Goal: Book appointment/travel/reservation

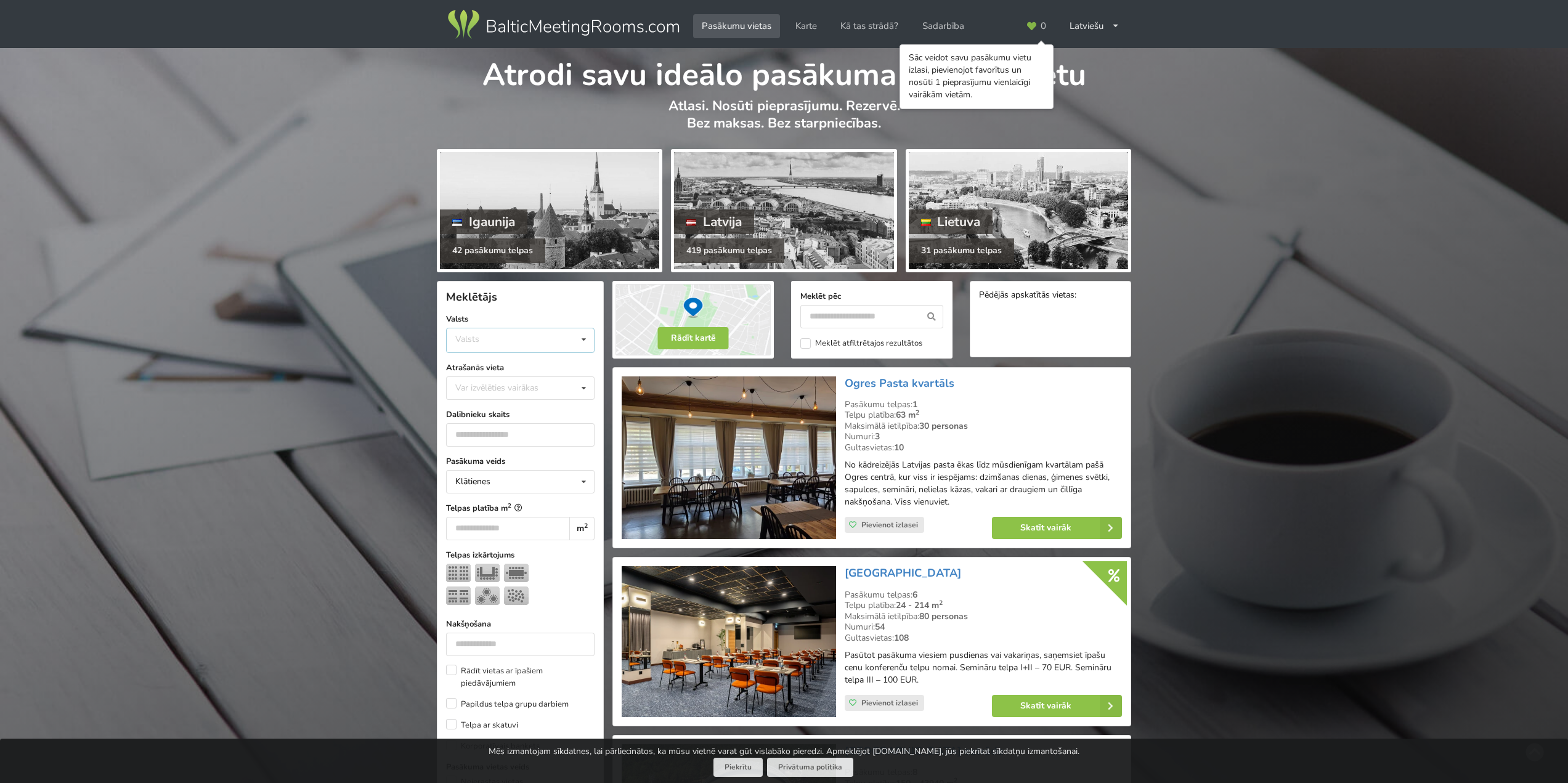
click at [499, 338] on div "Valsts Igaunija [GEOGRAPHIC_DATA] Lietuva" at bounding box center [521, 340] width 149 height 25
click at [503, 385] on div "Latvija" at bounding box center [520, 386] width 147 height 23
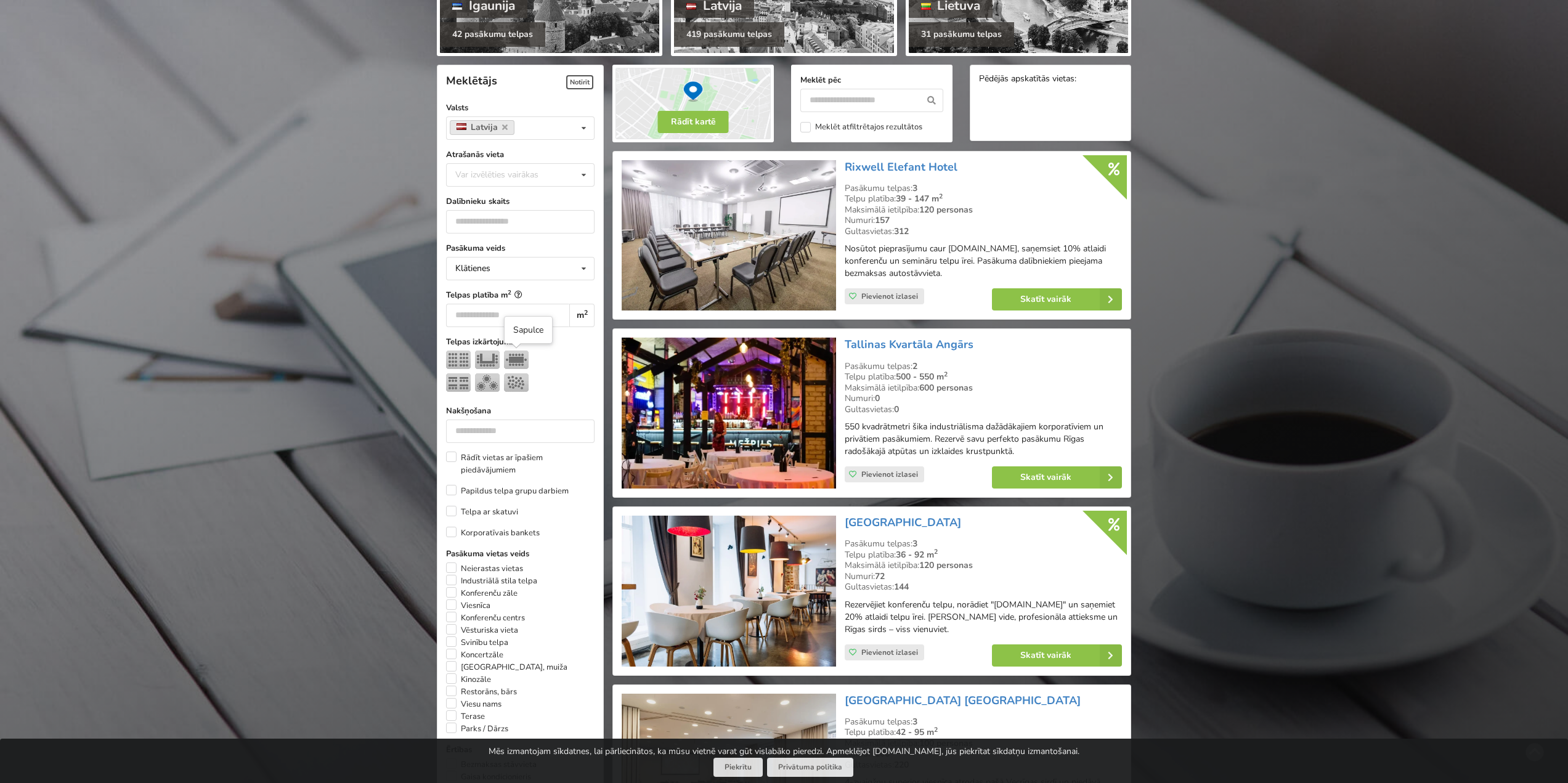
scroll to position [277, 0]
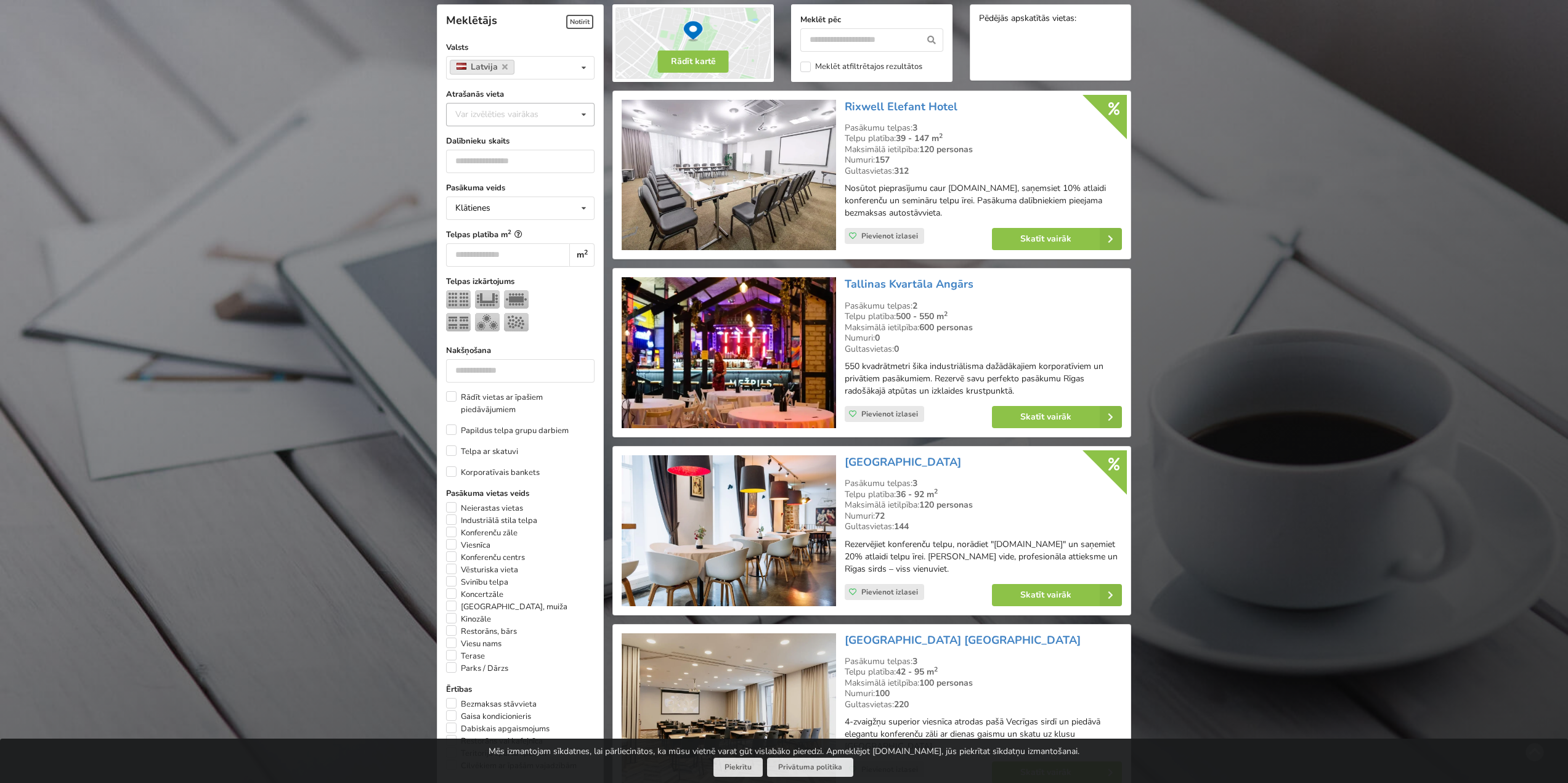
click at [544, 104] on div "Var izvēlēties vairākas Pārdaugava Teika Apšuciems Jūrkalne [GEOGRAPHIC_DATA] […" at bounding box center [521, 115] width 149 height 23
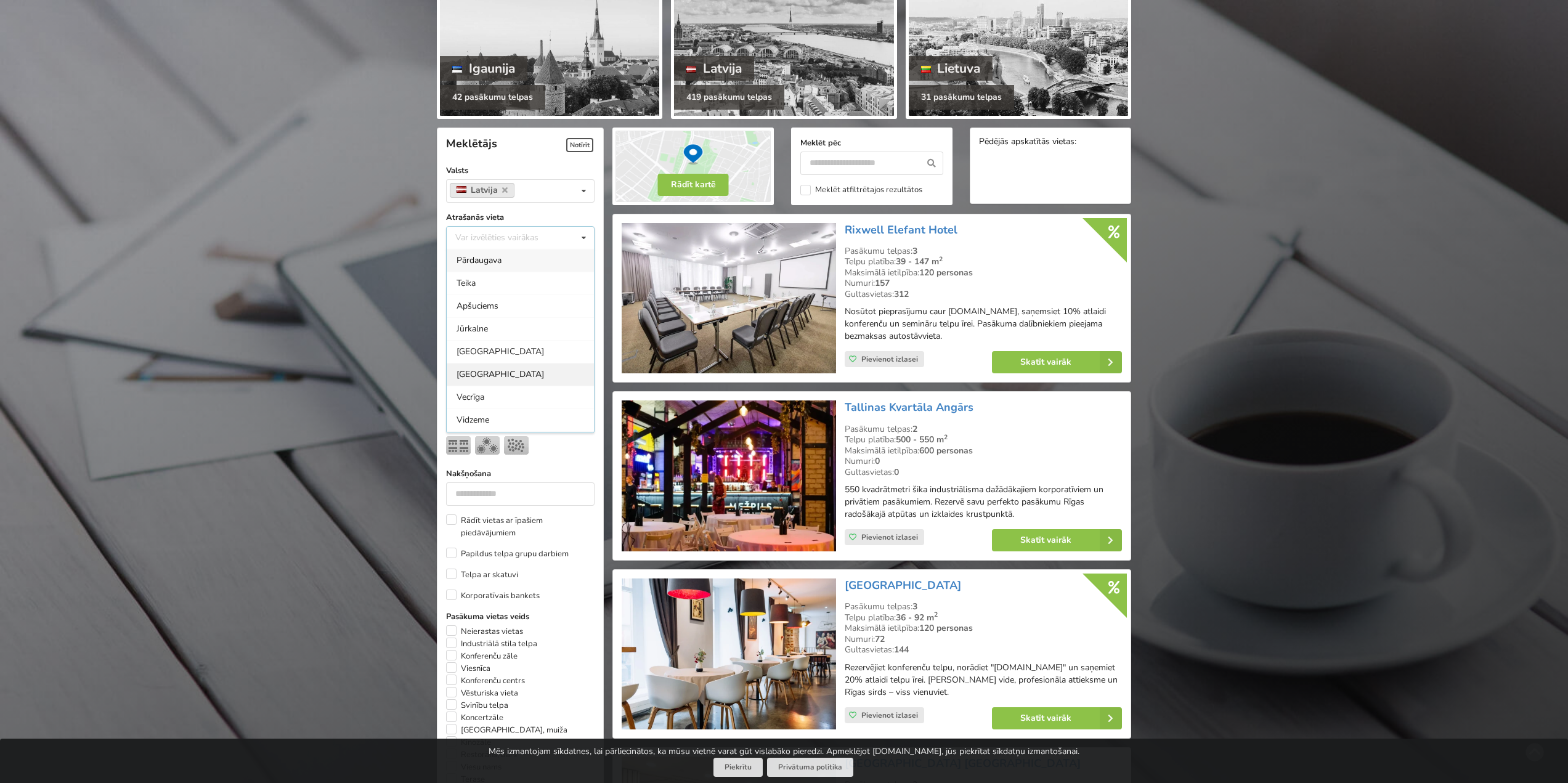
click at [484, 379] on div "[GEOGRAPHIC_DATA]" at bounding box center [520, 374] width 147 height 23
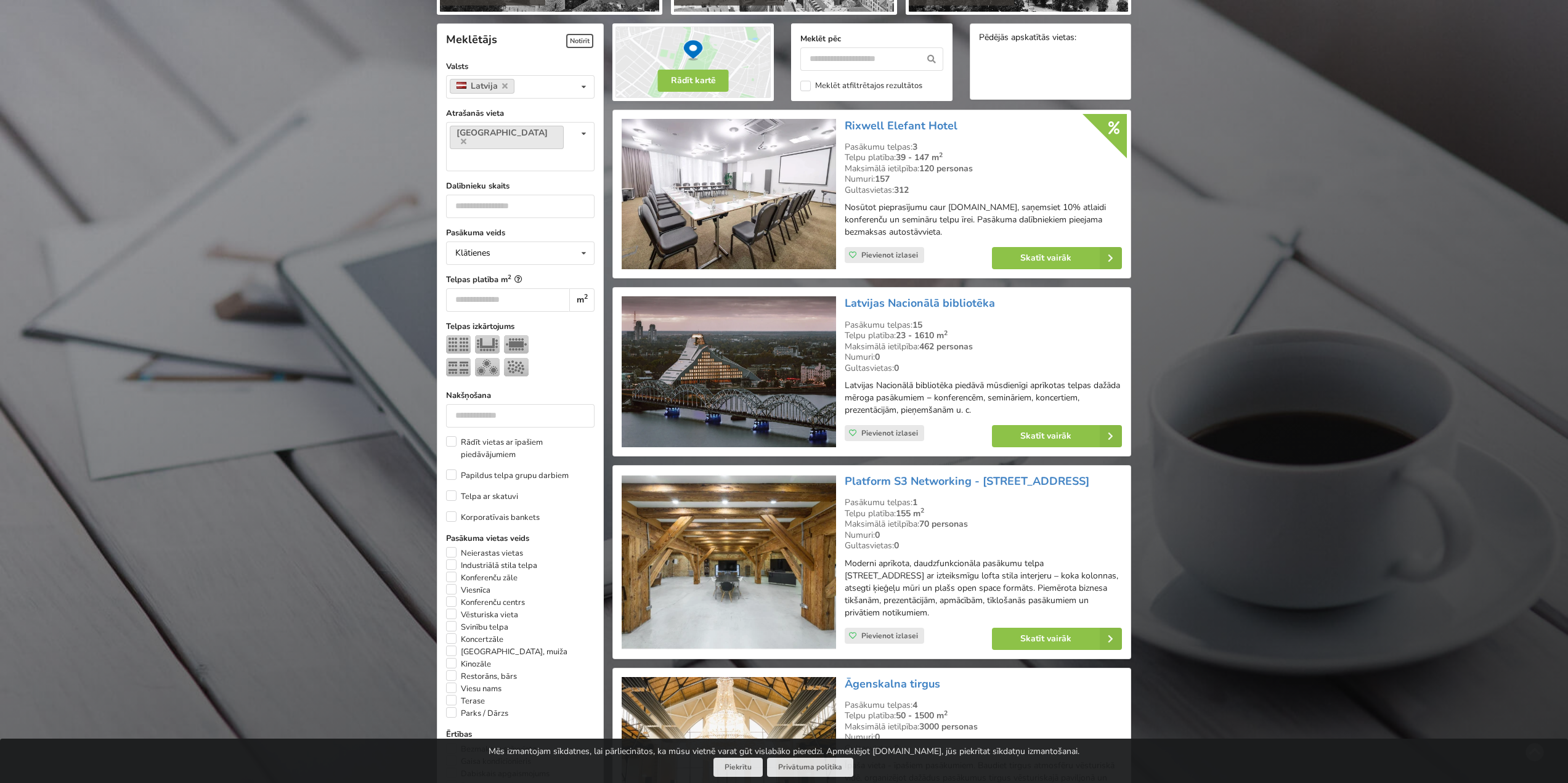
scroll to position [277, 0]
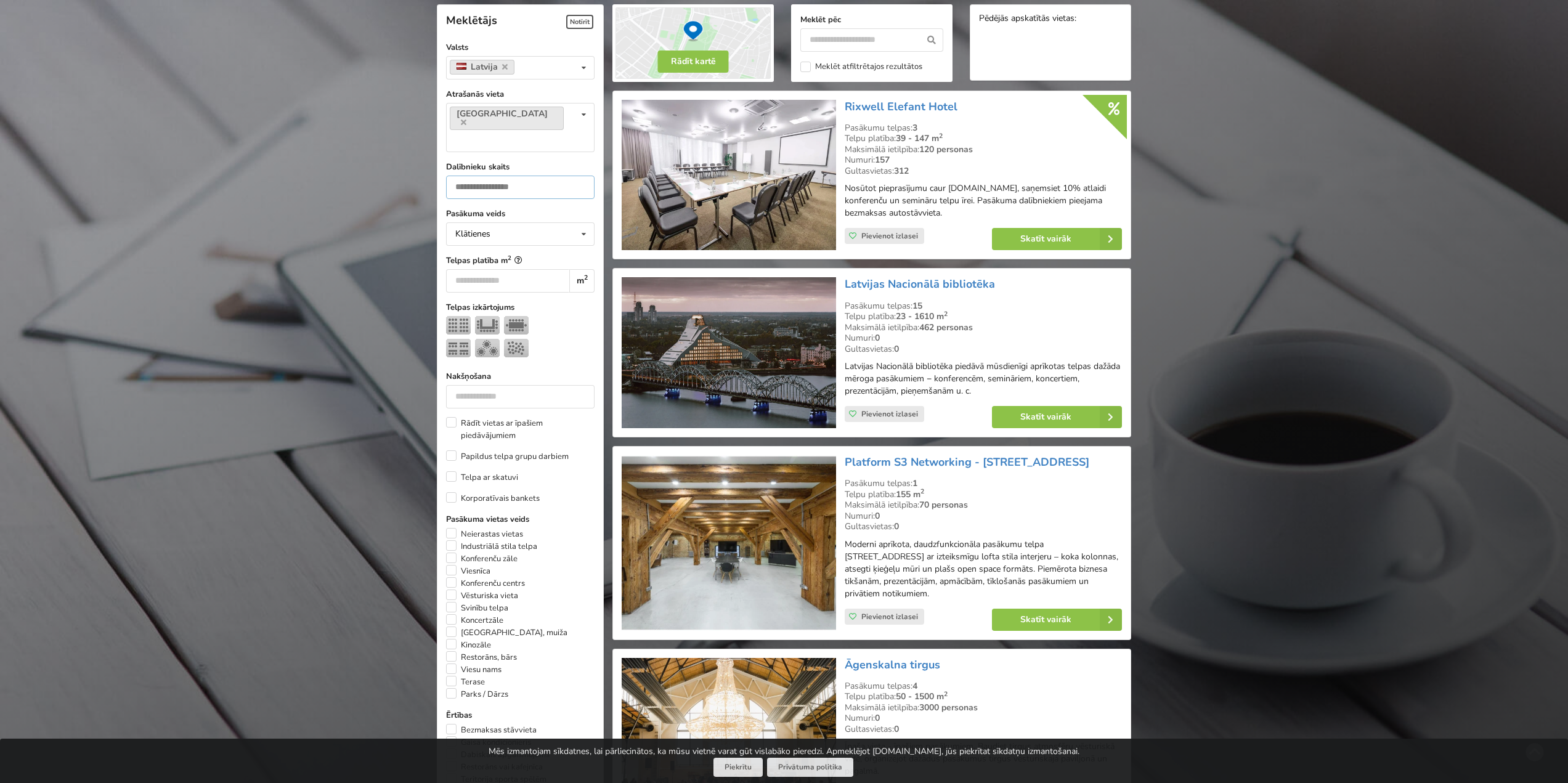
click at [550, 176] on input "number" at bounding box center [521, 188] width 149 height 23
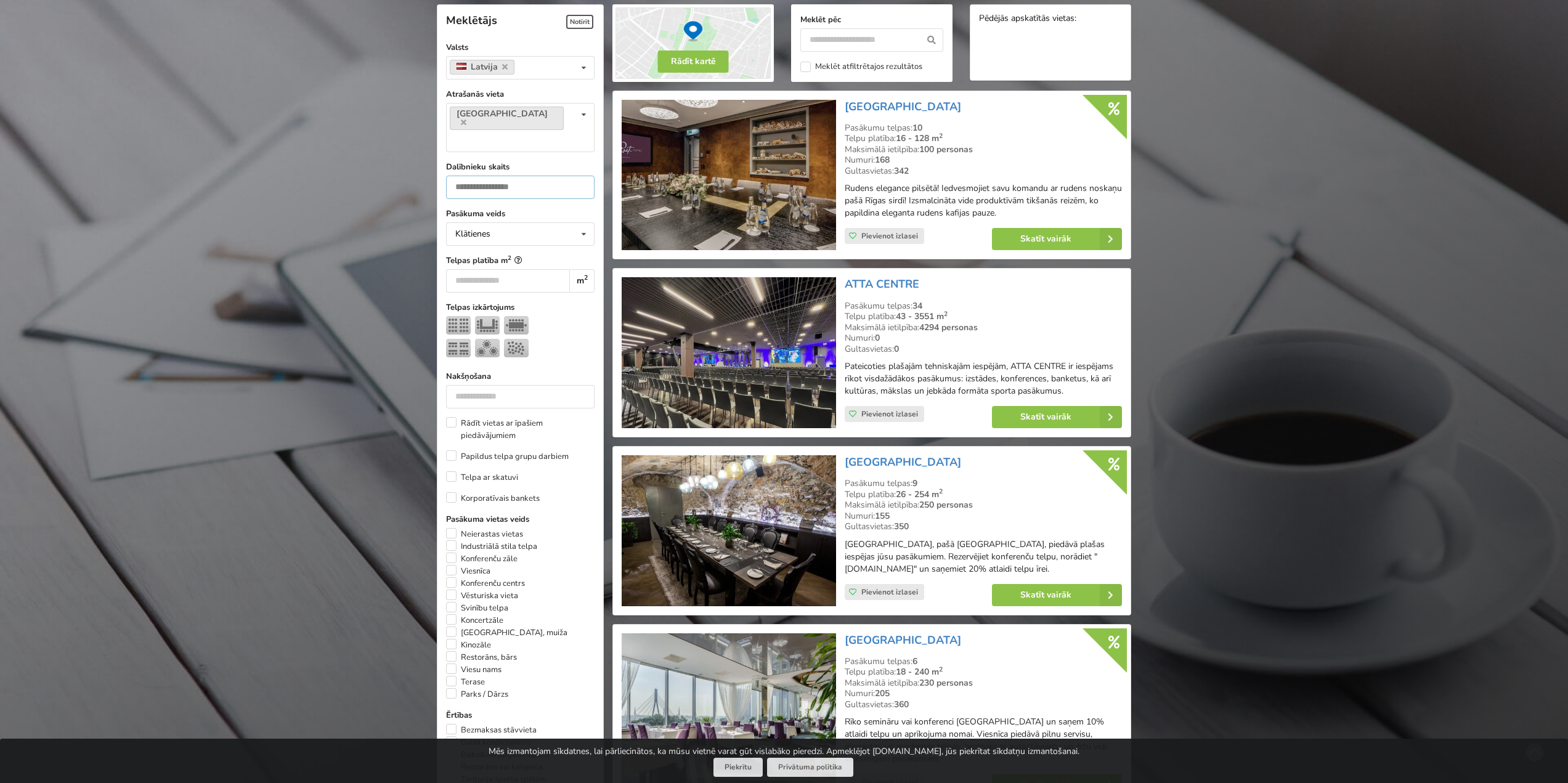
type input "*"
click at [587, 316] on div at bounding box center [521, 338] width 149 height 45
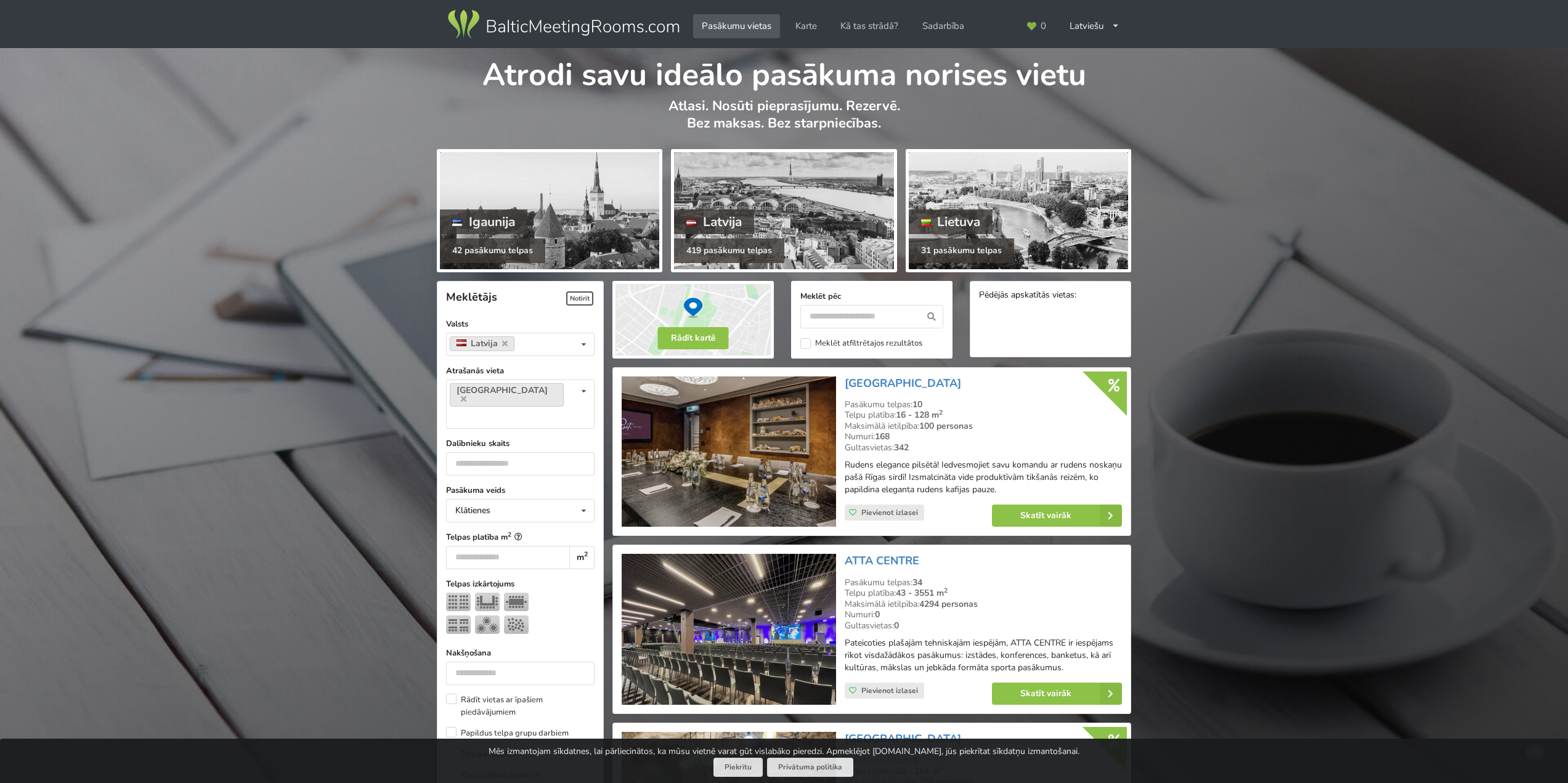
click at [1082, 299] on div "Pēdējās apskatītās vietas:" at bounding box center [1050, 295] width 143 height 12
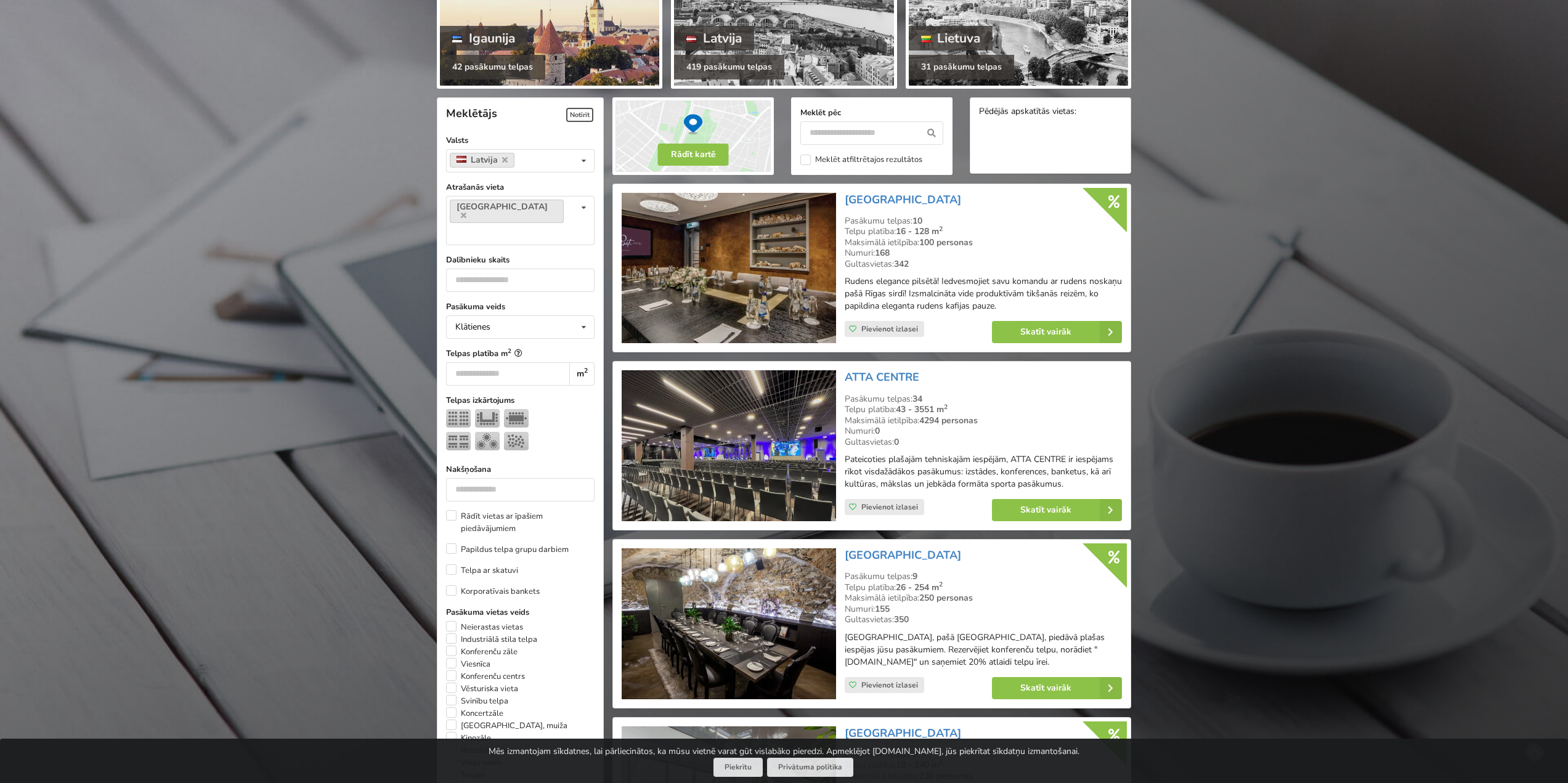
scroll to position [123, 0]
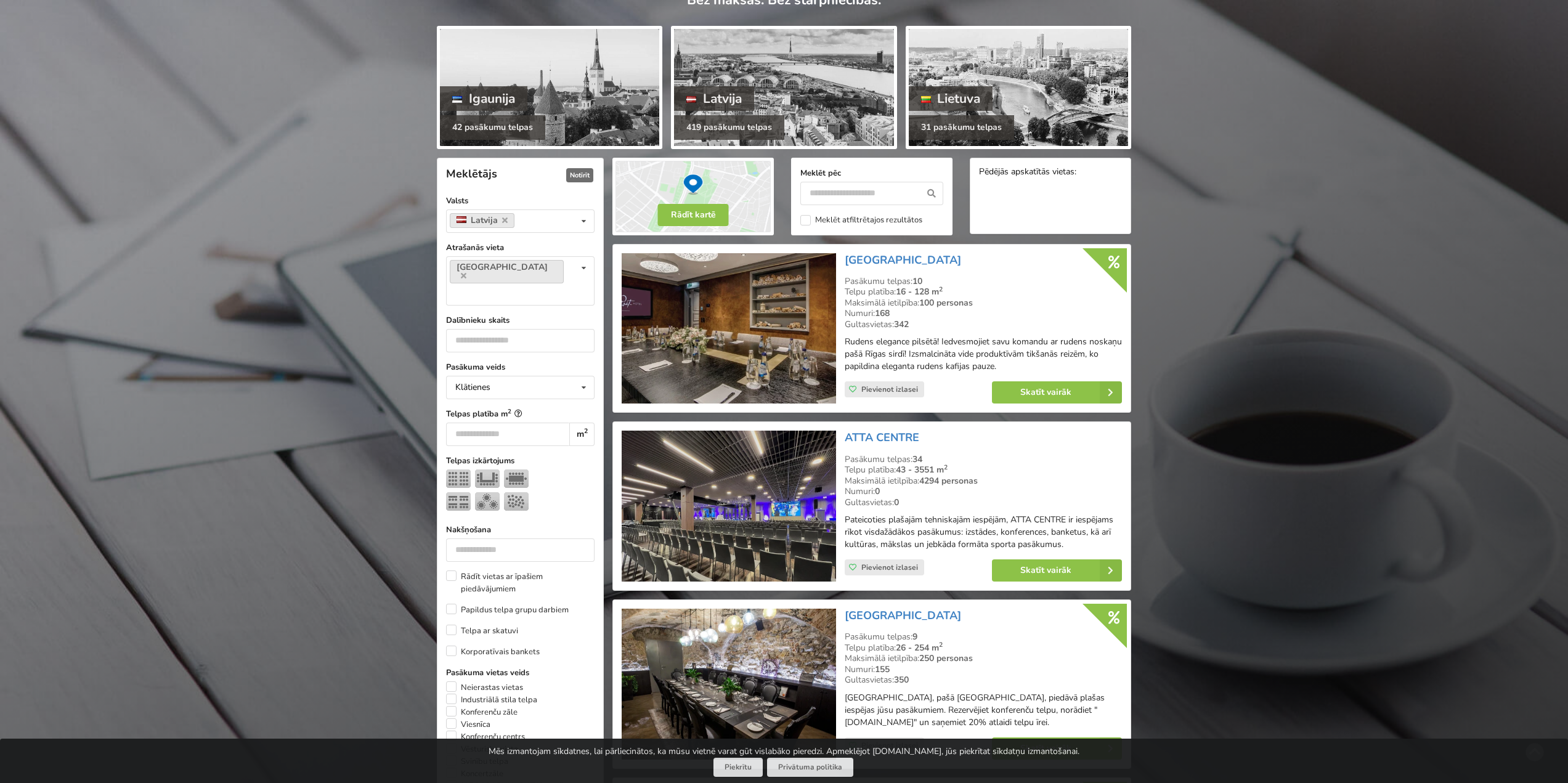
click at [583, 176] on span "Notīrīt" at bounding box center [579, 175] width 27 height 14
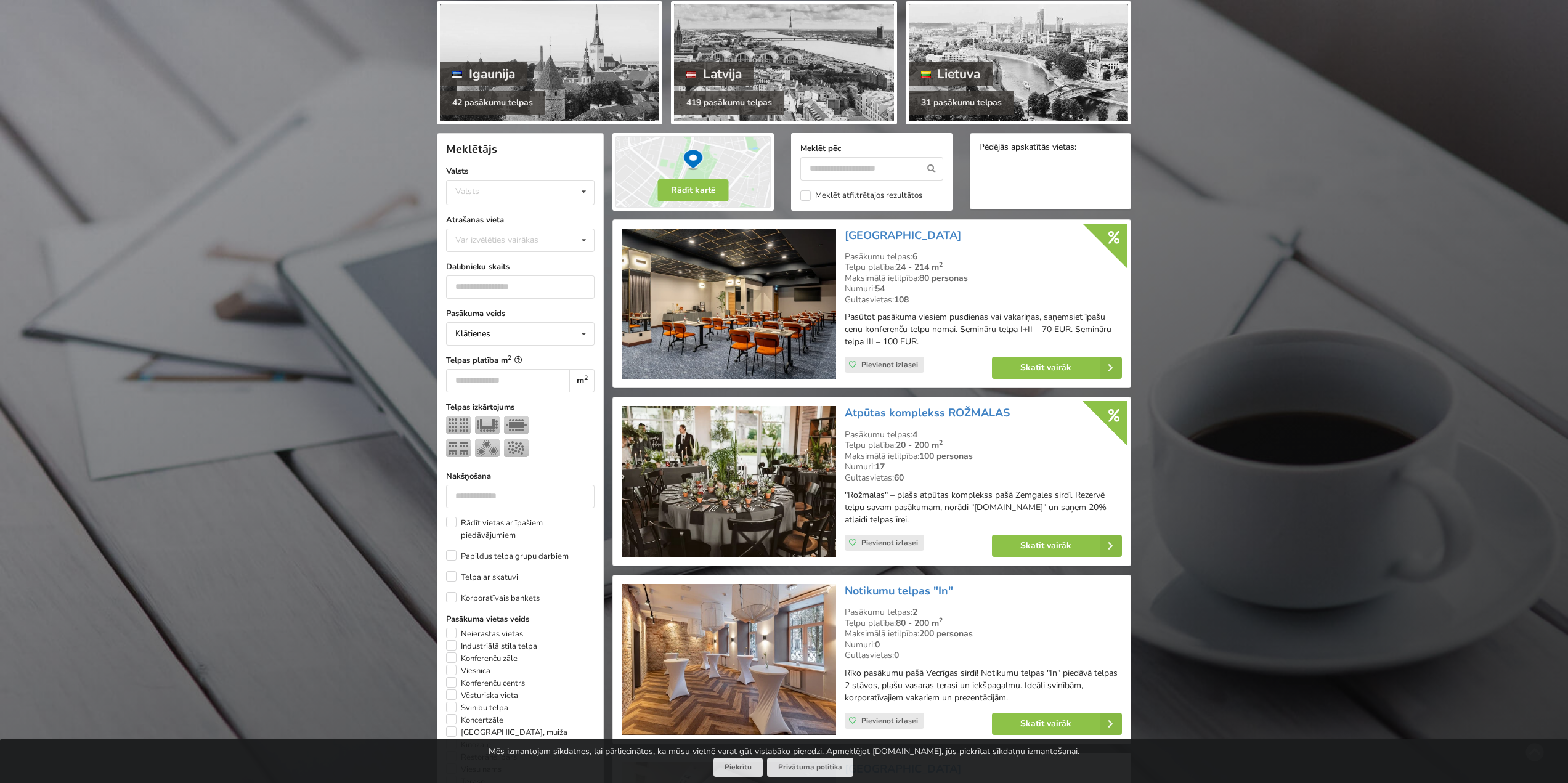
scroll to position [112, 0]
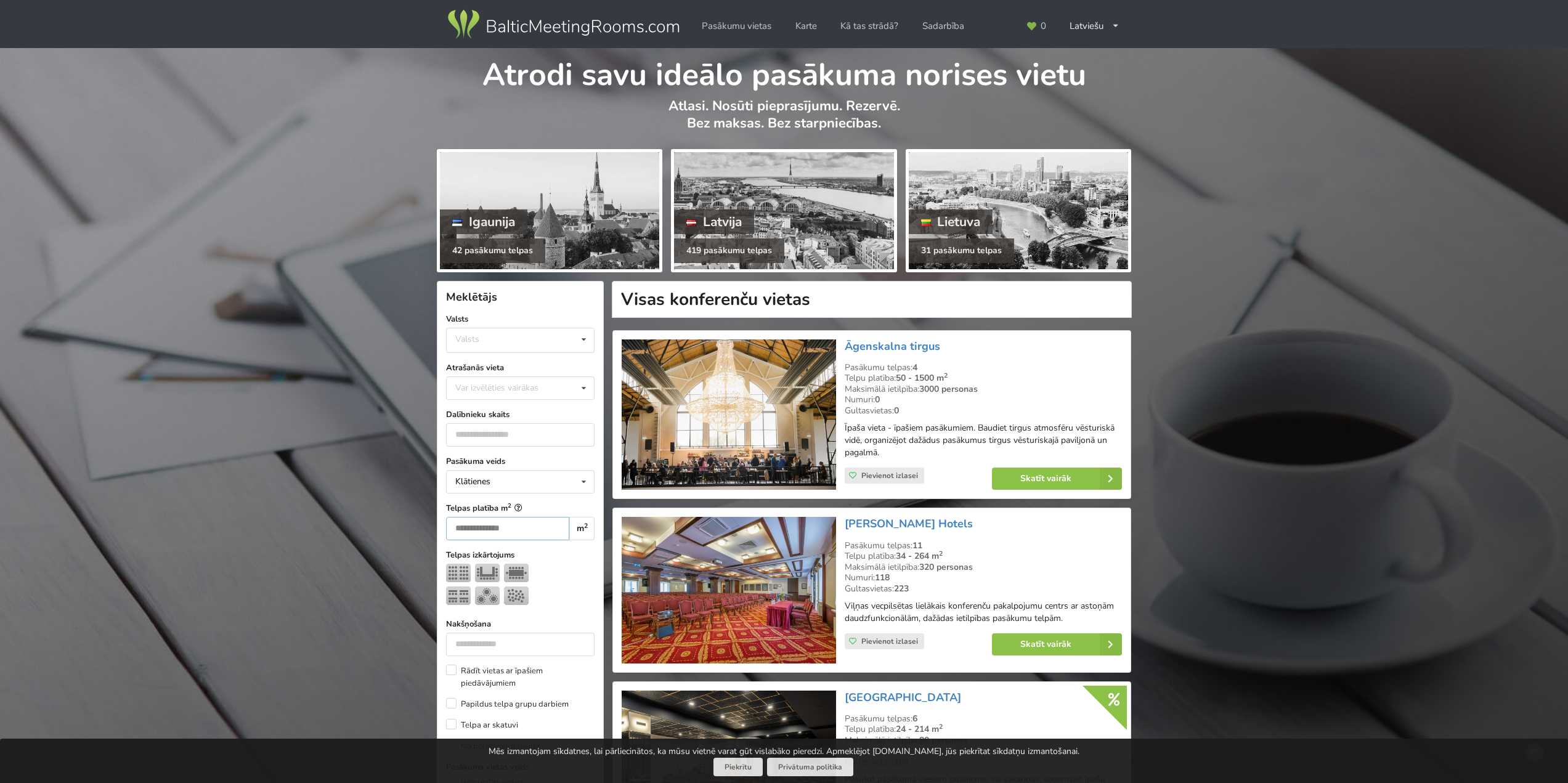
type input "*"
click at [544, 526] on input "*" at bounding box center [508, 528] width 124 height 23
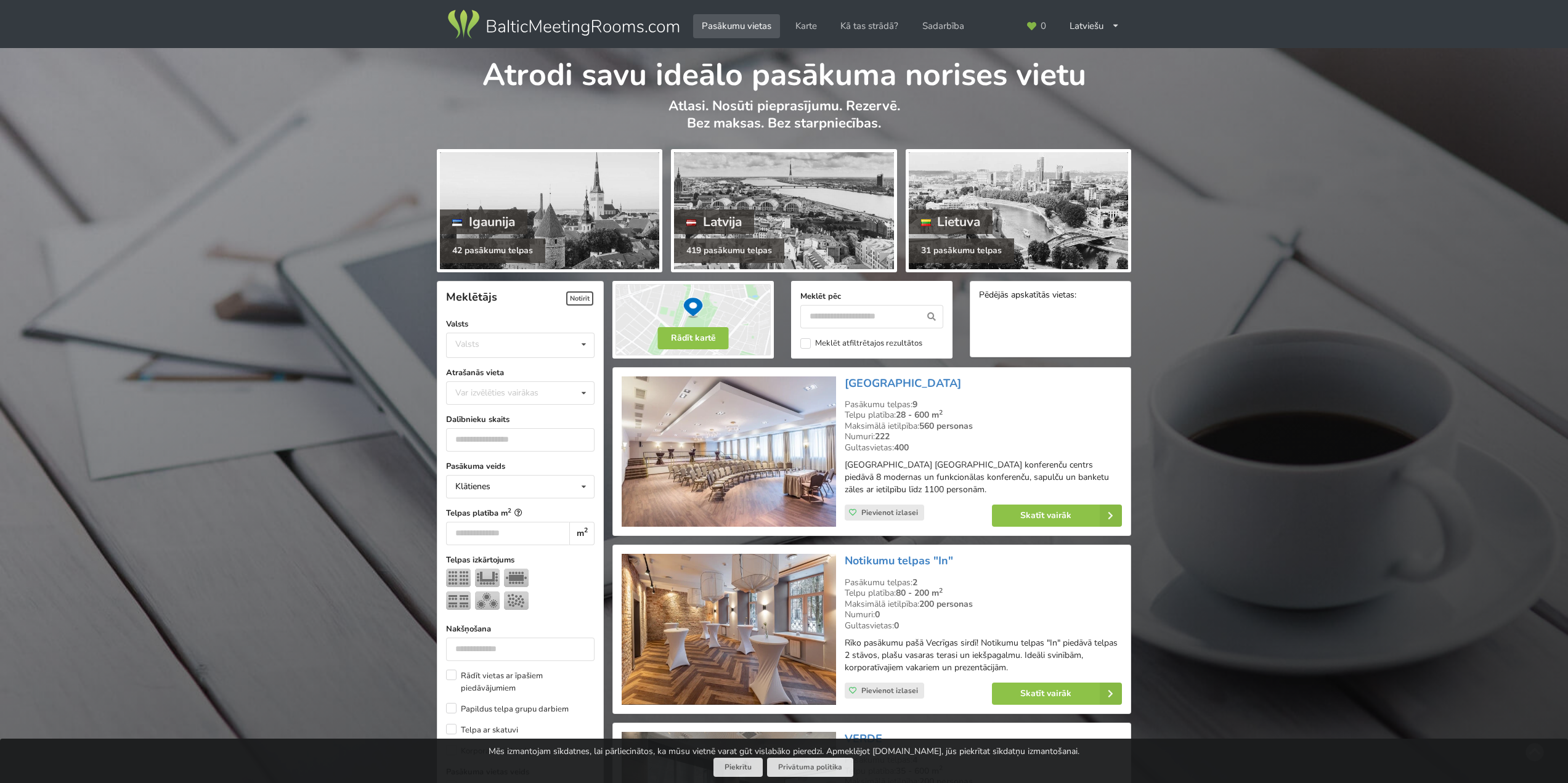
click at [530, 301] on div "Notīrīt" at bounding box center [551, 299] width 103 height 36
click at [740, 197] on div at bounding box center [783, 211] width 220 height 117
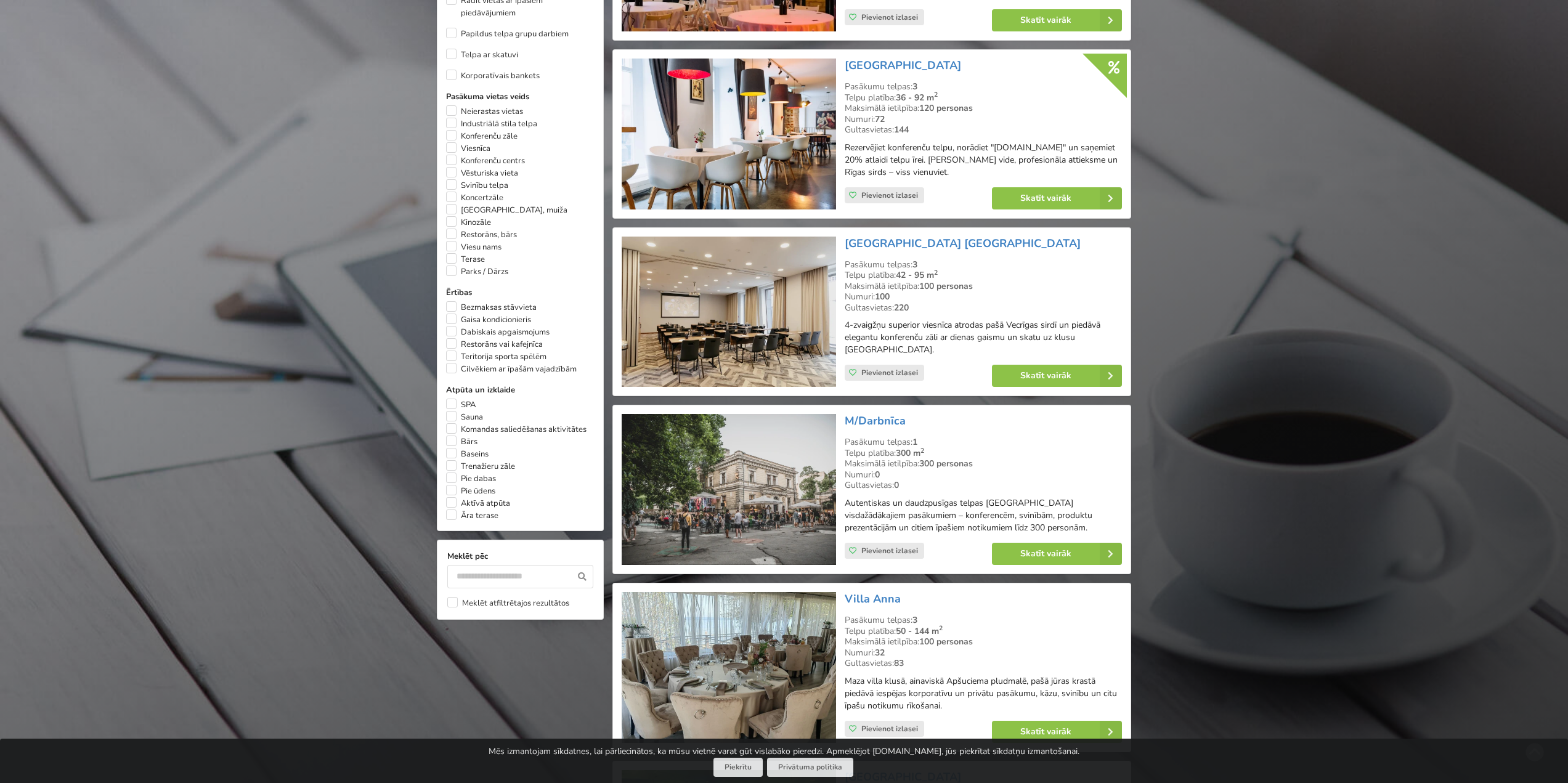
scroll to position [801, 0]
